Goal: Information Seeking & Learning: Learn about a topic

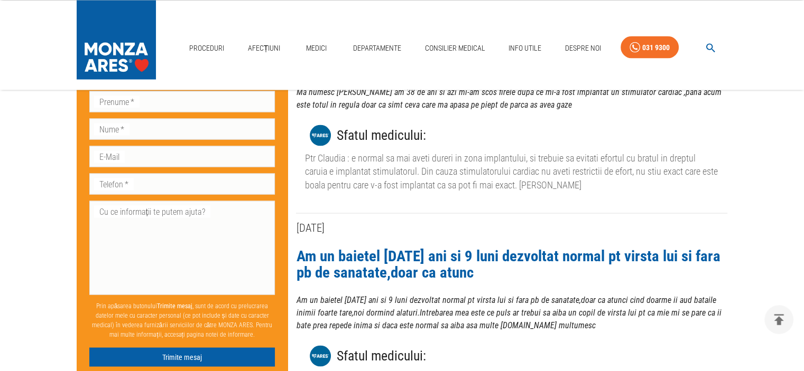
scroll to position [2096, 0]
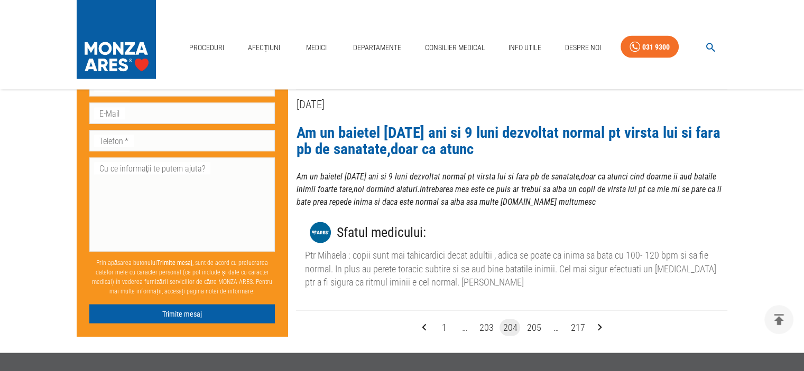
click at [593, 327] on icon "Go to next page" at bounding box center [600, 328] width 14 height 14
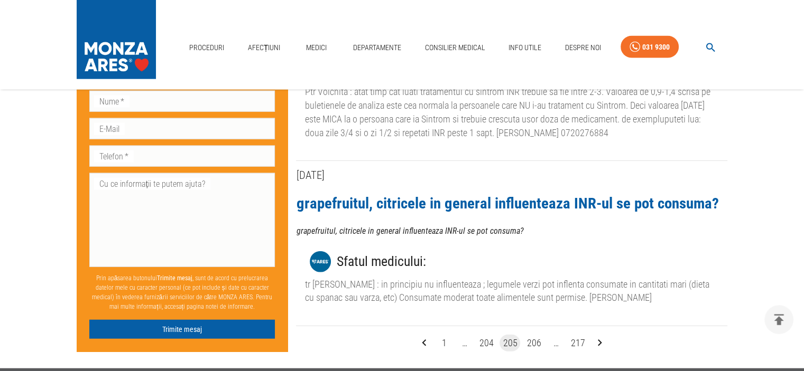
scroll to position [2466, 0]
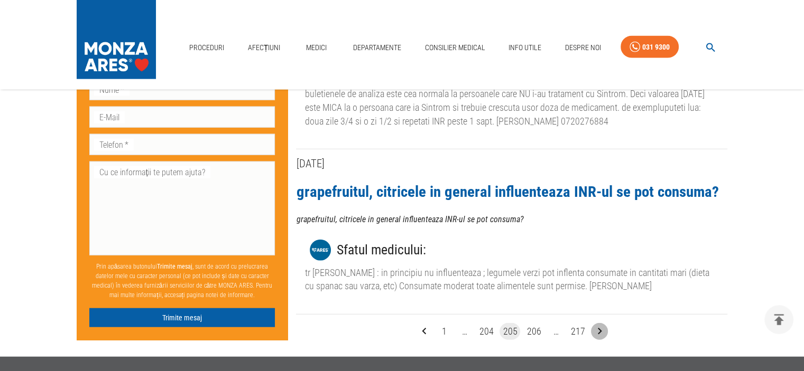
click at [601, 325] on icon "Go to next page" at bounding box center [600, 332] width 14 height 14
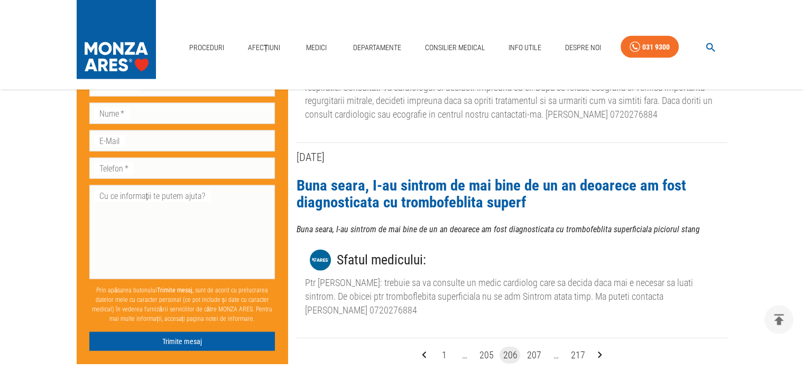
scroll to position [2466, 0]
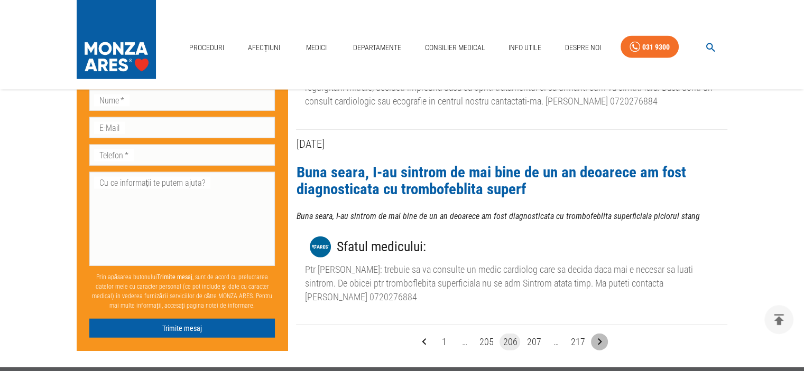
click at [597, 336] on icon "Go to next page" at bounding box center [600, 343] width 14 height 14
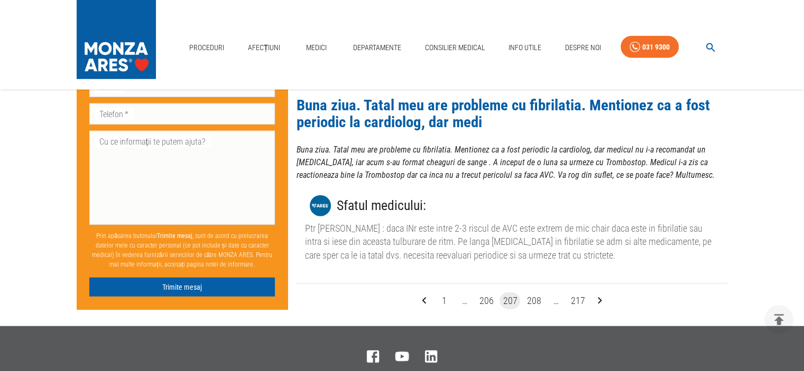
scroll to position [2712, 0]
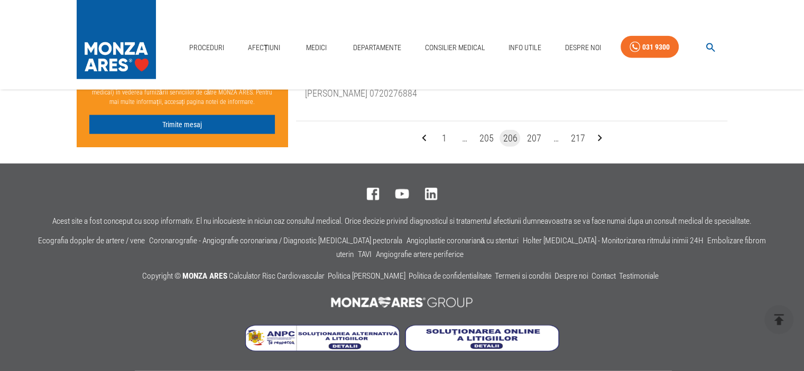
scroll to position [2466, 0]
